Goal: Task Accomplishment & Management: Manage account settings

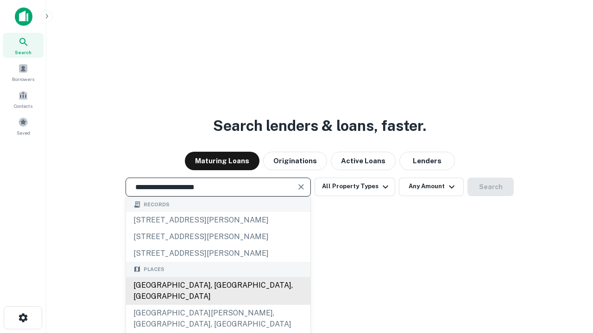
click at [218, 305] on div "[GEOGRAPHIC_DATA], [GEOGRAPHIC_DATA], [GEOGRAPHIC_DATA]" at bounding box center [218, 291] width 184 height 28
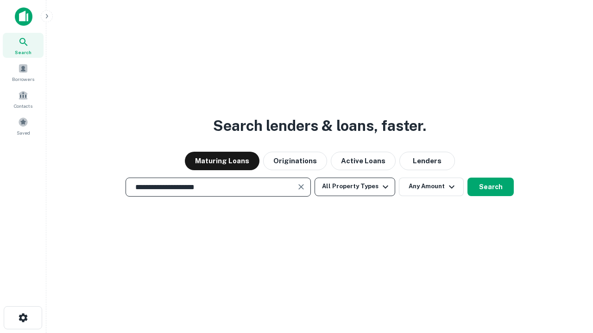
type input "**********"
click at [355, 187] on button "All Property Types" at bounding box center [354, 187] width 81 height 19
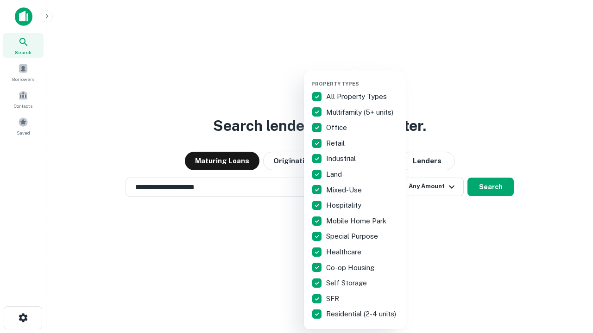
click at [362, 78] on button "button" at bounding box center [362, 78] width 102 height 0
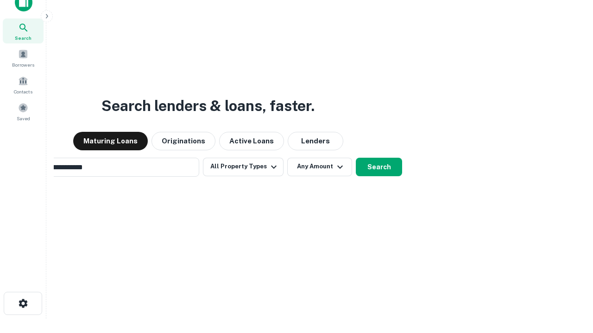
scroll to position [15, 0]
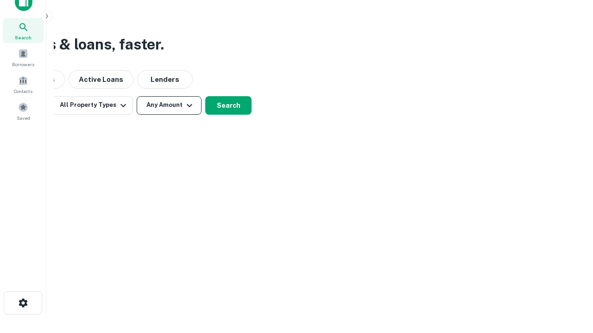
click at [169, 105] on button "Any Amount" at bounding box center [169, 105] width 65 height 19
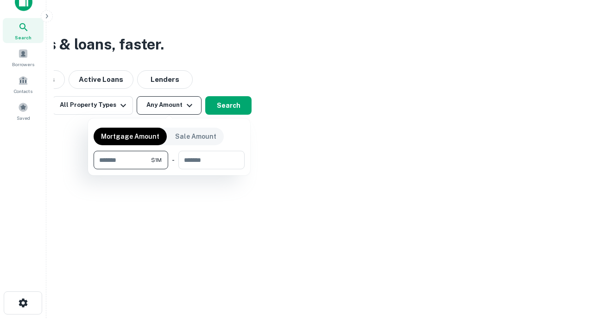
type input "*******"
click at [169, 169] on button "button" at bounding box center [169, 169] width 151 height 0
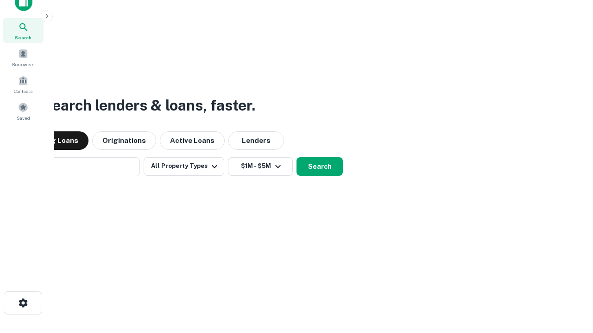
scroll to position [14, 0]
click at [296, 158] on button "Search" at bounding box center [319, 167] width 46 height 19
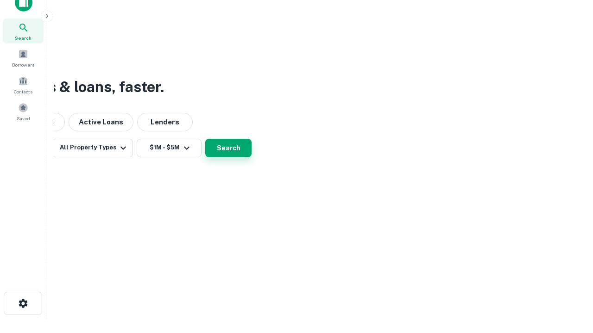
scroll to position [15, 0]
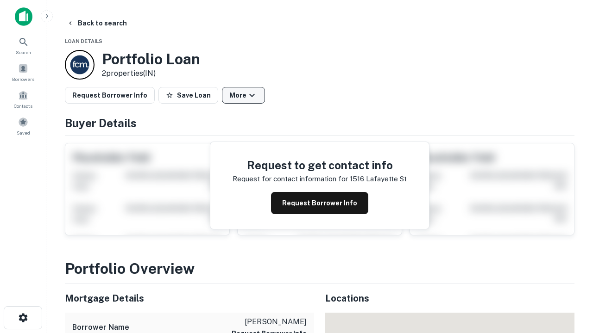
click at [243, 95] on button "More" at bounding box center [243, 95] width 43 height 17
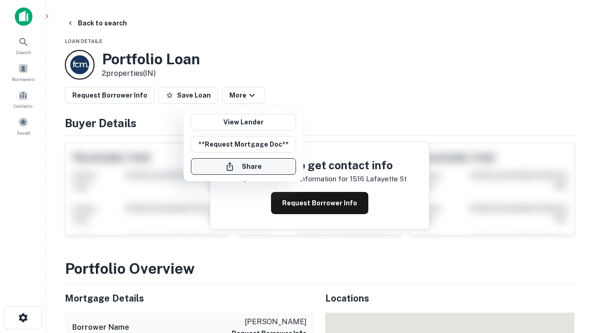
click at [243, 167] on button "Share" at bounding box center [243, 166] width 105 height 17
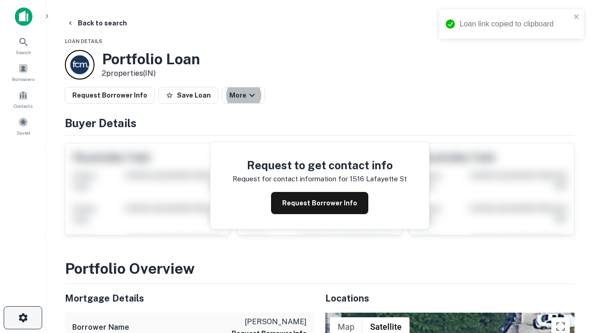
click at [23, 318] on icon "button" at bounding box center [23, 318] width 11 height 11
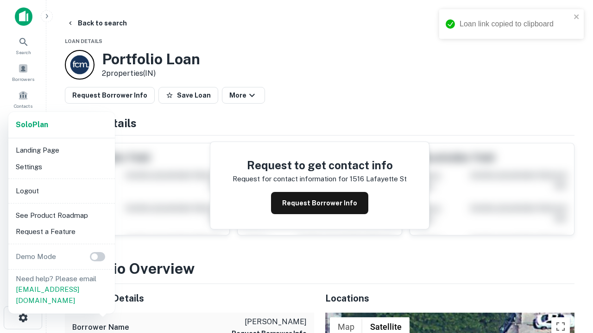
click at [61, 191] on li "Logout" at bounding box center [61, 191] width 99 height 17
